Goal: Task Accomplishment & Management: Use online tool/utility

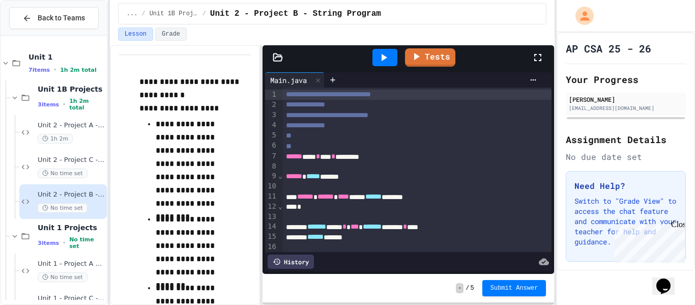
scroll to position [25, 0]
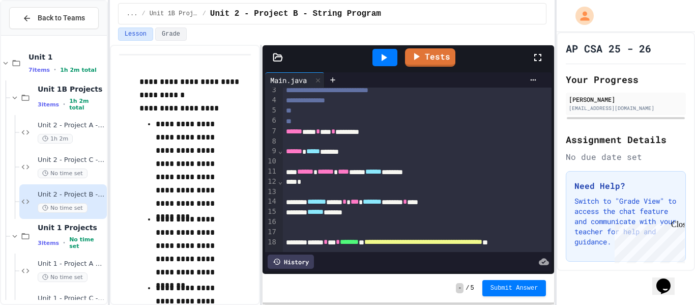
click at [544, 59] on div at bounding box center [543, 57] width 22 height 27
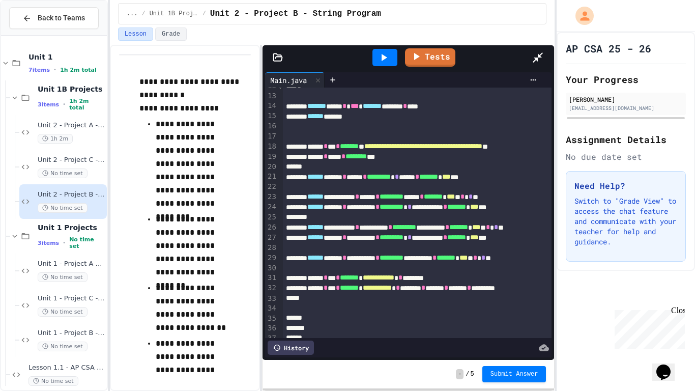
scroll to position [141, 0]
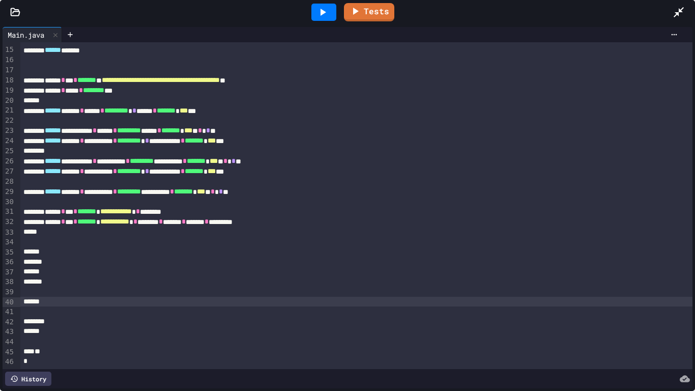
click at [87, 299] on div at bounding box center [356, 302] width 673 height 10
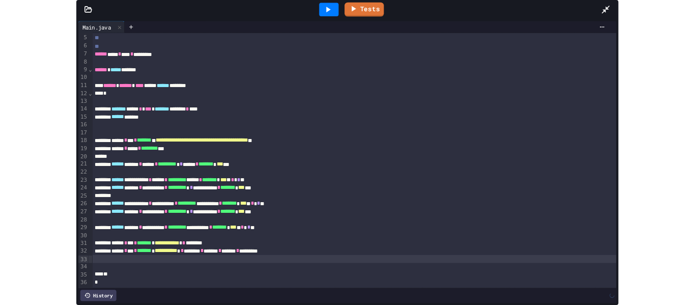
scroll to position [32, 0]
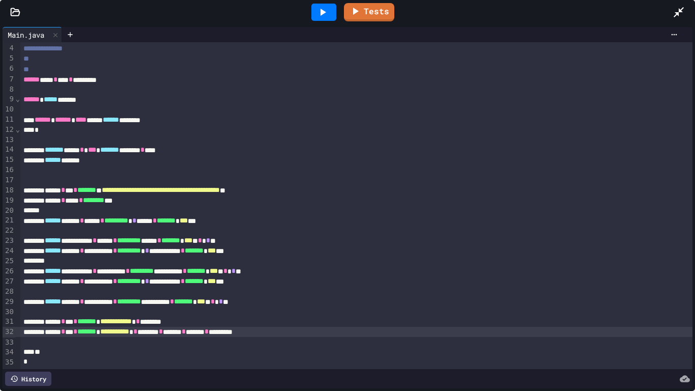
click at [328, 14] on icon at bounding box center [323, 12] width 12 height 12
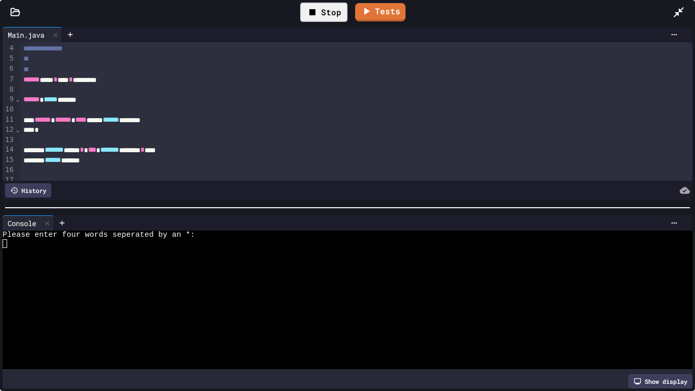
click at [11, 249] on div at bounding box center [344, 252] width 682 height 9
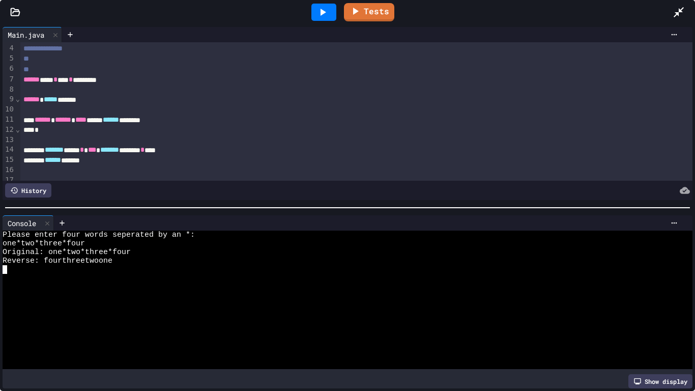
click at [675, 11] on icon at bounding box center [679, 12] width 12 height 12
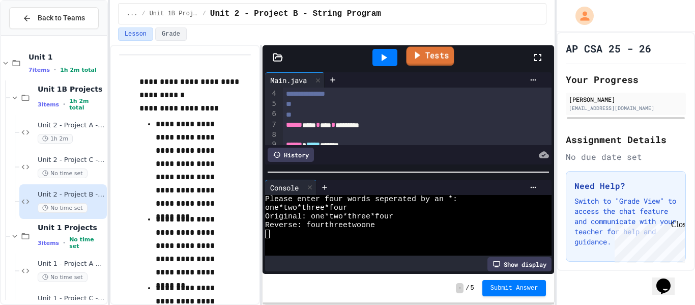
click at [423, 62] on link "Tests" at bounding box center [430, 56] width 48 height 19
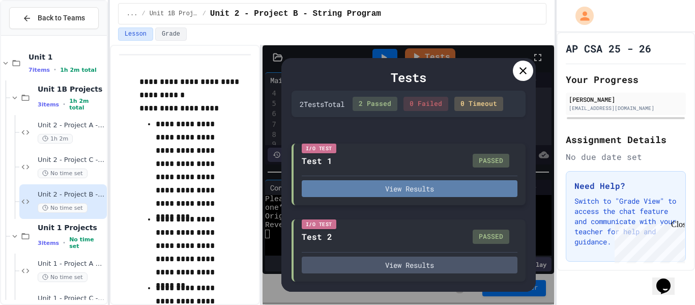
click at [403, 186] on button "View Results" at bounding box center [410, 188] width 216 height 17
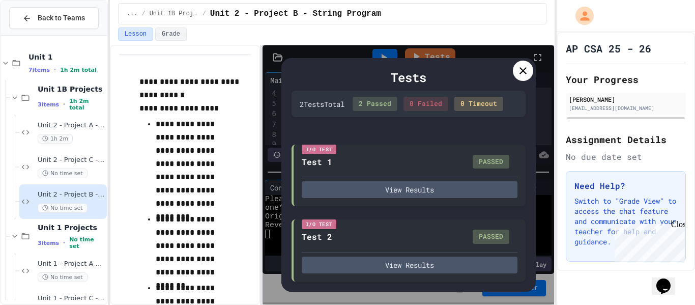
click at [397, 275] on div "I/O Test Test 2 PASSED View Results" at bounding box center [409, 249] width 234 height 62
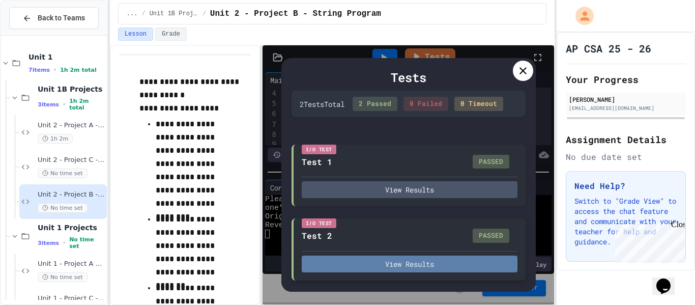
click at [406, 259] on button "View Results" at bounding box center [410, 263] width 216 height 17
type textarea "*"
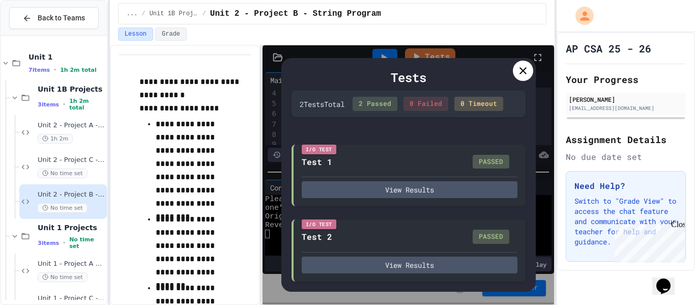
click at [528, 74] on icon at bounding box center [523, 71] width 12 height 12
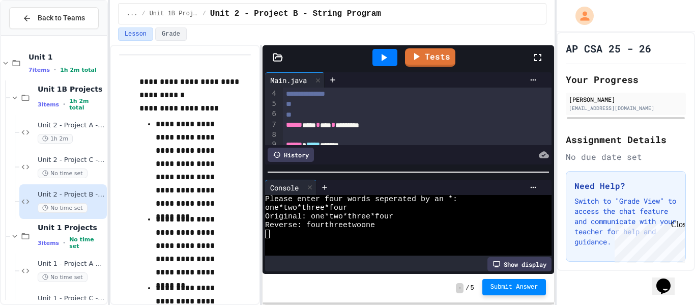
click at [510, 292] on button "Submit Answer" at bounding box center [514, 287] width 64 height 16
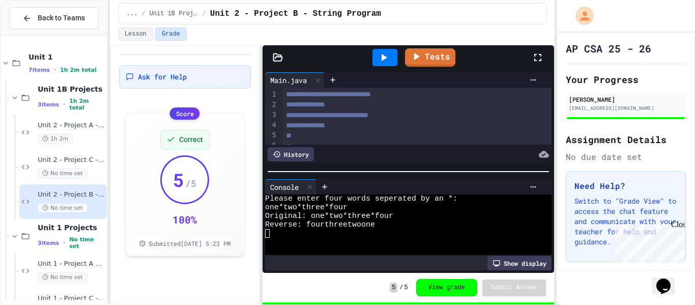
click at [379, 133] on div "**" at bounding box center [417, 136] width 269 height 10
click at [376, 126] on div "**********" at bounding box center [417, 126] width 269 height 10
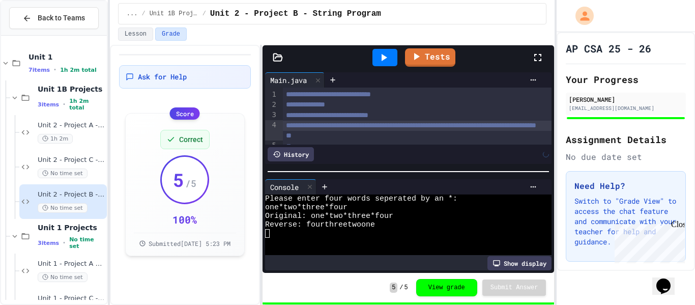
click at [390, 129] on span "**********" at bounding box center [411, 125] width 250 height 7
click at [438, 131] on div "**********" at bounding box center [417, 126] width 269 height 10
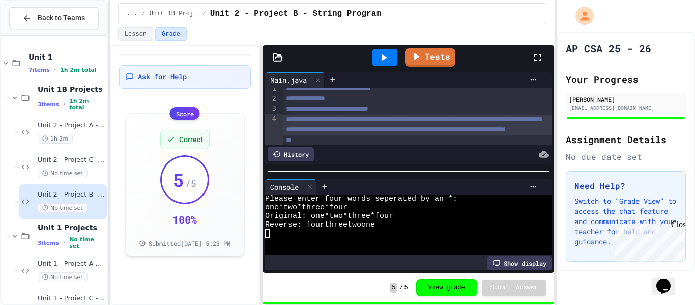
click at [456, 166] on div at bounding box center [409, 171] width 292 height 10
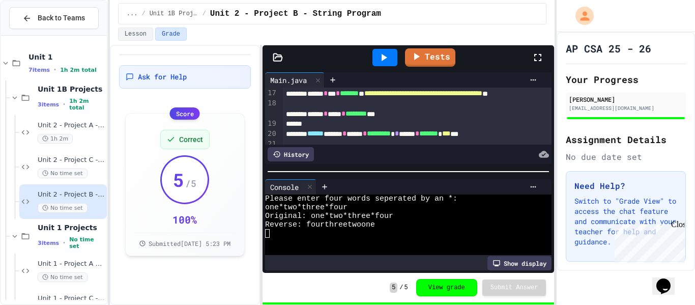
scroll to position [0, 0]
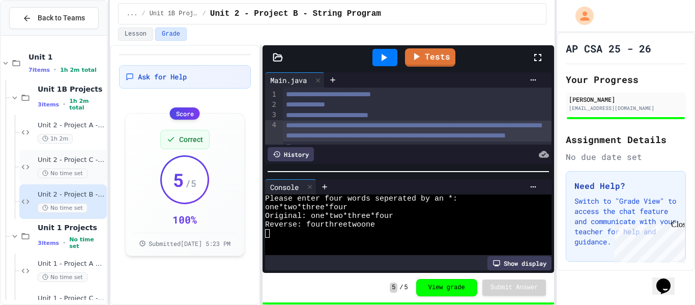
click at [80, 169] on span "No time set" at bounding box center [63, 173] width 50 height 10
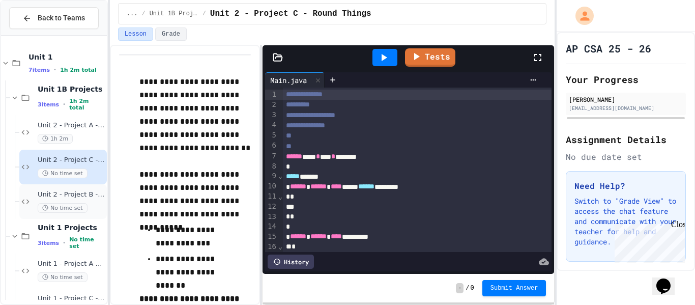
click at [91, 199] on div "Unit 2 - Project B - String Program No time set" at bounding box center [71, 201] width 67 height 22
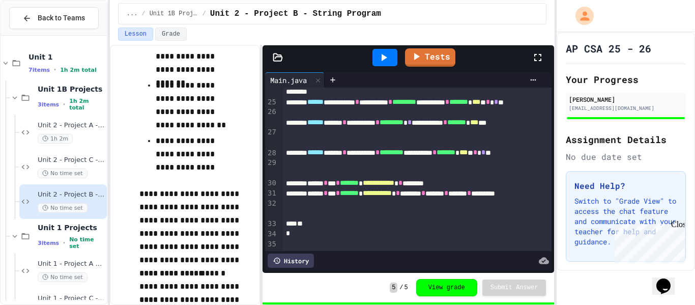
scroll to position [223, 0]
